Goal: Register for event/course

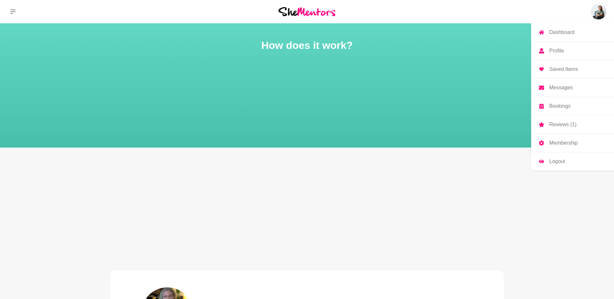
click at [557, 51] on p "Profile" at bounding box center [557, 50] width 15 height 5
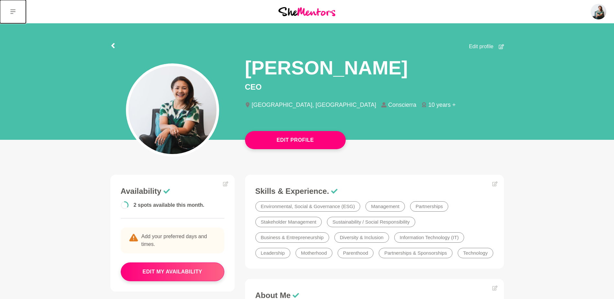
click at [14, 16] on button at bounding box center [13, 11] width 26 height 23
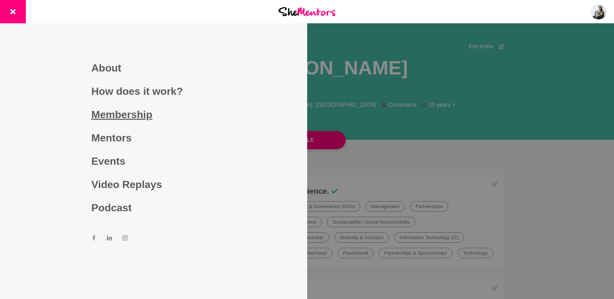
click at [115, 115] on link "Membership" at bounding box center [153, 114] width 124 height 23
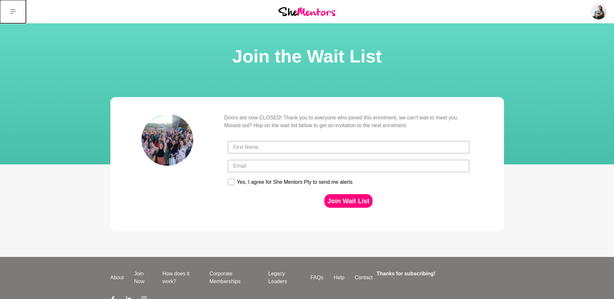
click at [8, 9] on button at bounding box center [13, 11] width 26 height 23
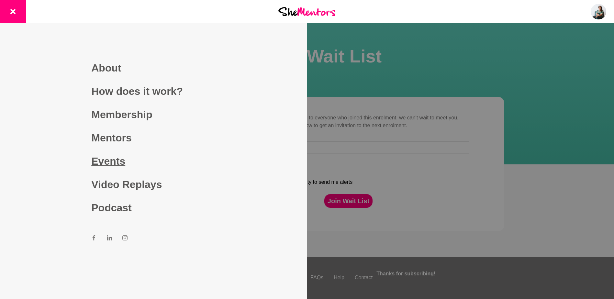
click at [98, 166] on link "Events" at bounding box center [153, 161] width 124 height 23
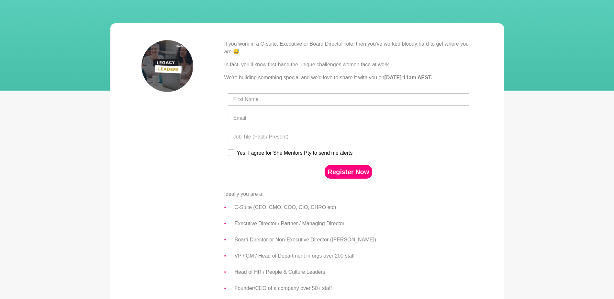
scroll to position [66, 0]
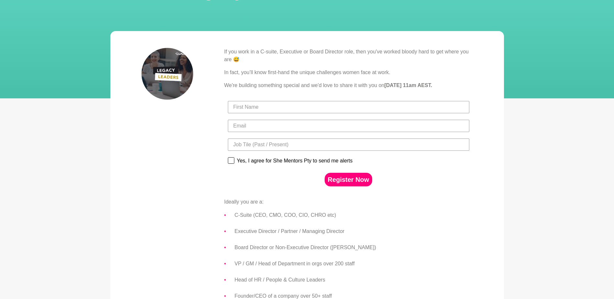
click at [230, 162] on rect at bounding box center [231, 161] width 6 height 6
click at [228, 157] on input "Yes, I agree for She Mentors Pty to send me alerts" at bounding box center [228, 157] width 0 height 0
checkbox input "true"
click at [268, 109] on input "First Name" at bounding box center [349, 107] width 242 height 12
type input "[PERSON_NAME]"
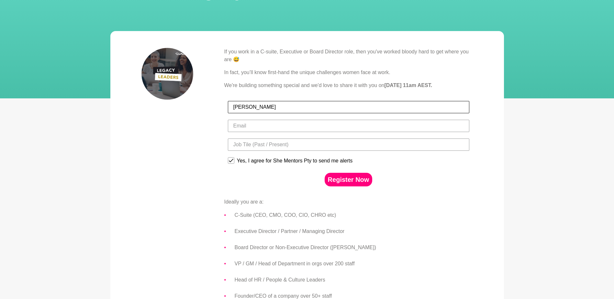
type input "[PERSON_NAME][EMAIL_ADDRESS][DOMAIN_NAME]"
click at [267, 147] on input "Title" at bounding box center [349, 145] width 242 height 12
type input "CEO"
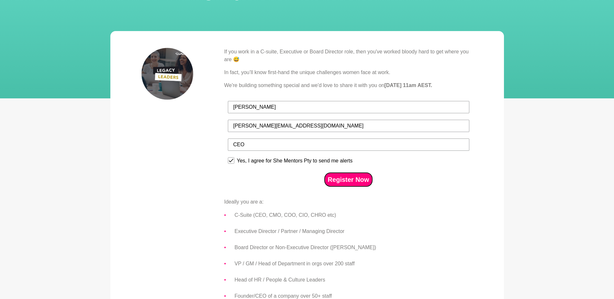
click at [346, 179] on button "Register Now" at bounding box center [349, 180] width 48 height 14
